Goal: Information Seeking & Learning: Learn about a topic

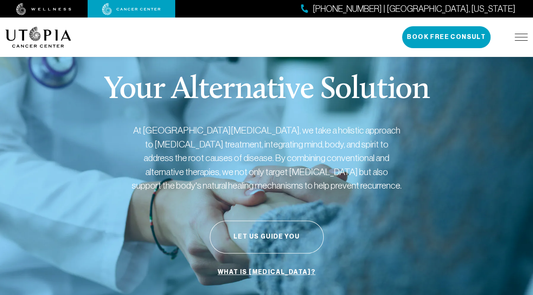
scroll to position [1, 0]
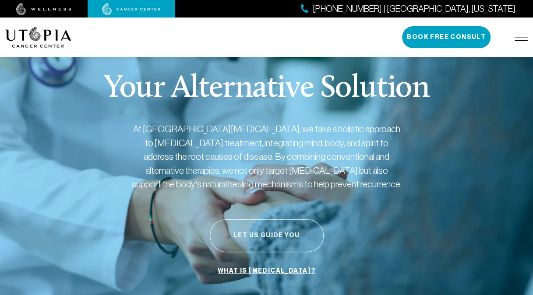
click at [259, 233] on button "Let Us Guide You" at bounding box center [267, 235] width 114 height 33
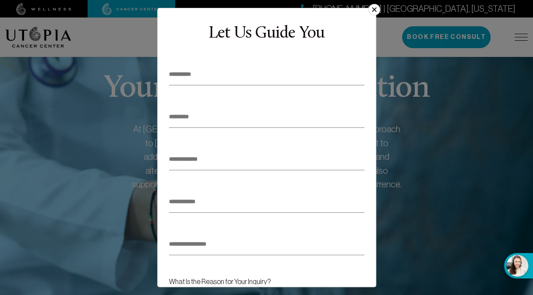
click at [375, 8] on button "×" at bounding box center [373, 9] width 11 height 11
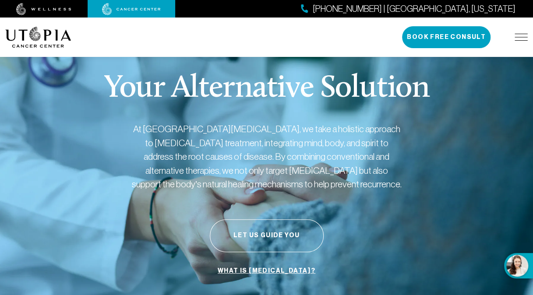
scroll to position [0, 0]
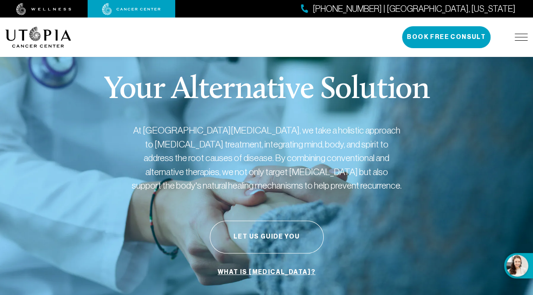
click at [121, 5] on img at bounding box center [131, 9] width 59 height 12
click at [519, 39] on img at bounding box center [521, 37] width 13 height 7
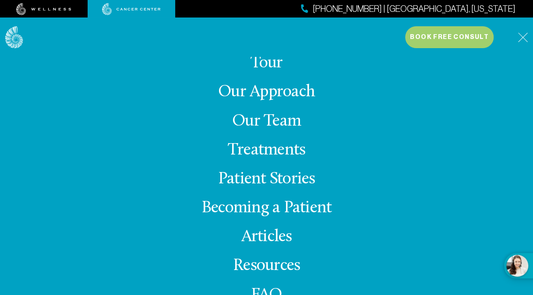
click at [269, 149] on link "Treatments" at bounding box center [267, 150] width 78 height 17
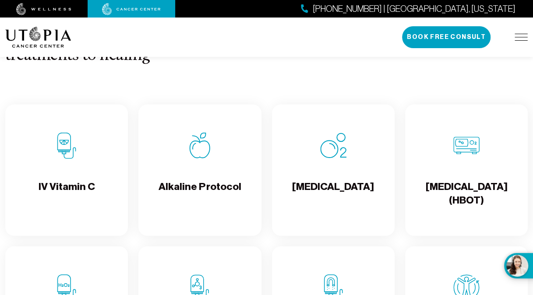
scroll to position [880, 0]
